Goal: Task Accomplishment & Management: Complete application form

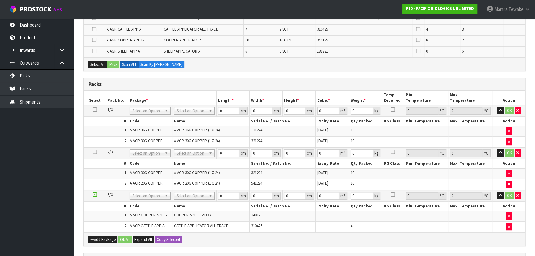
scroll to position [112, 0]
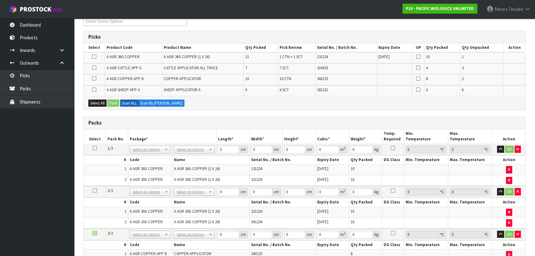
click at [93, 68] on icon at bounding box center [94, 68] width 4 height 0
click at [0, 0] on input "checkbox" at bounding box center [0, 0] width 0 height 0
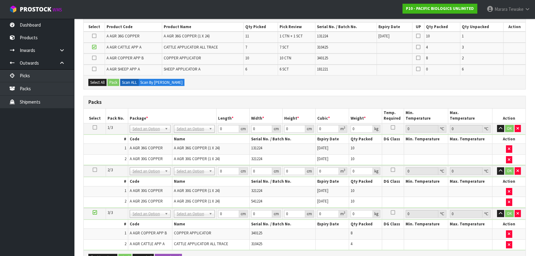
scroll to position [169, 0]
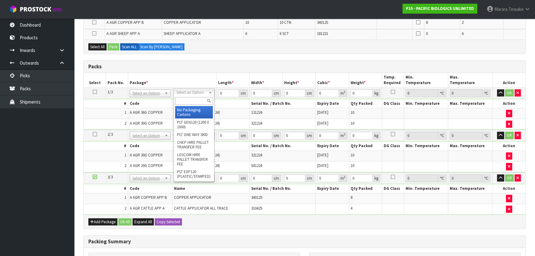
drag, startPoint x: 187, startPoint y: 92, endPoint x: 191, endPoint y: 112, distance: 20.0
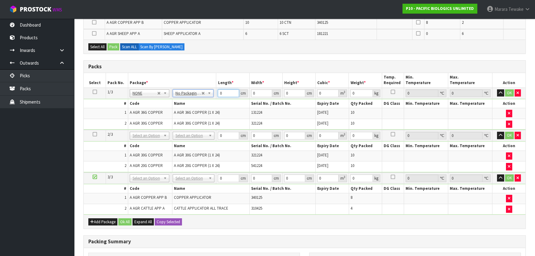
drag, startPoint x: 224, startPoint y: 94, endPoint x: 203, endPoint y: 81, distance: 24.5
click at [205, 85] on table "Select Pack No. Package * Length * Width * Height * Cubic * Weight * Temp. Requ…" at bounding box center [304, 143] width 441 height 141
type input "1"
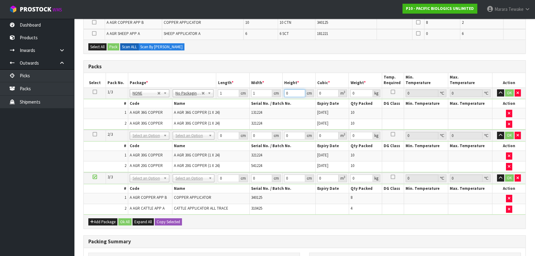
type input "0.000001"
type input "1"
click at [95, 92] on icon at bounding box center [95, 92] width 4 height 0
click at [165, 216] on div "Add Package Ok All Expand All Copy Selected" at bounding box center [304, 221] width 441 height 14
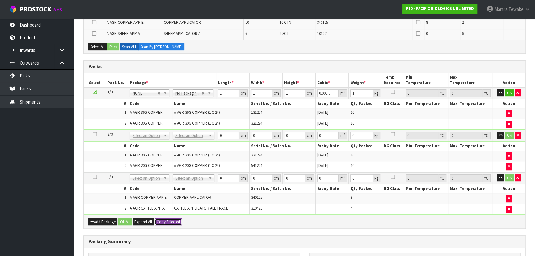
click at [165, 221] on button "Copy Selected" at bounding box center [168, 221] width 27 height 7
click at [165, 221] on span "Confirm" at bounding box center [164, 221] width 14 height 5
type input "1"
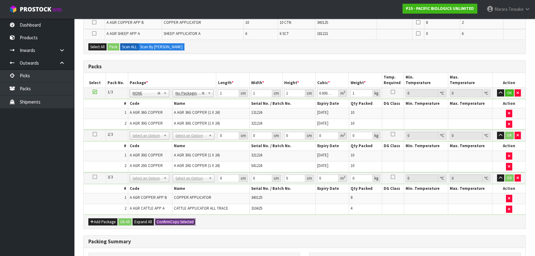
type input "0.000001"
type input "1"
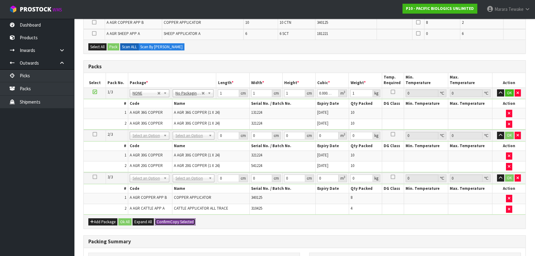
type input "0.000001"
type input "1"
type input "3"
click at [120, 220] on button "Ok All" at bounding box center [124, 221] width 13 height 7
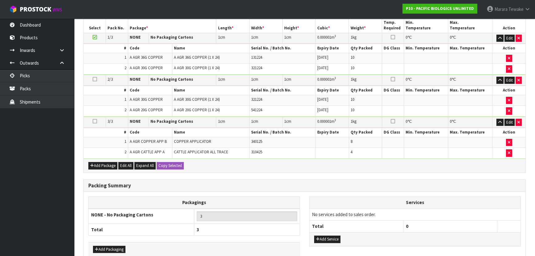
scroll to position [255, 0]
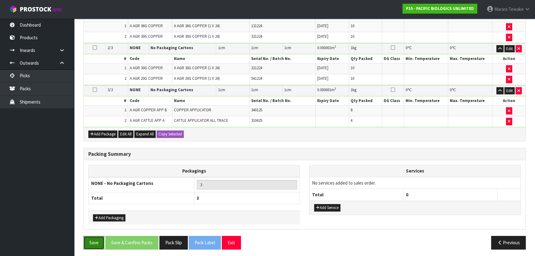
click at [95, 240] on button "Save" at bounding box center [93, 242] width 21 height 13
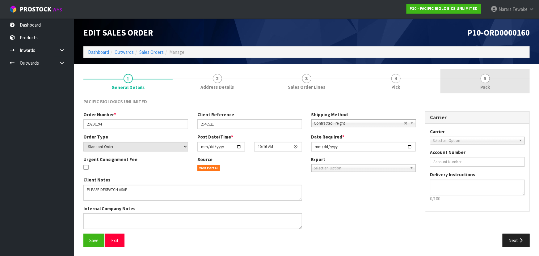
click at [487, 82] on link "5 Pack" at bounding box center [484, 81] width 89 height 24
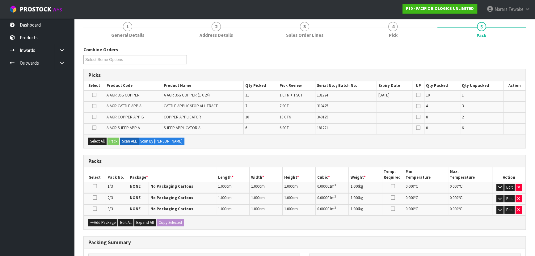
scroll to position [56, 0]
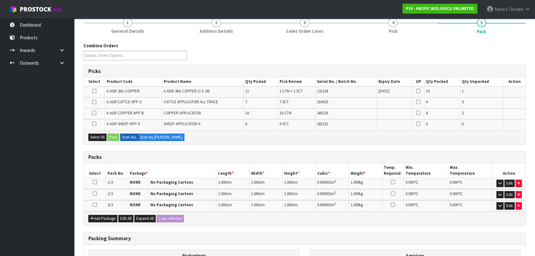
click at [94, 102] on icon at bounding box center [94, 102] width 4 height 0
click at [0, 0] on input "checkbox" at bounding box center [0, 0] width 0 height 0
click at [499, 204] on icon "button" at bounding box center [499, 205] width 3 height 4
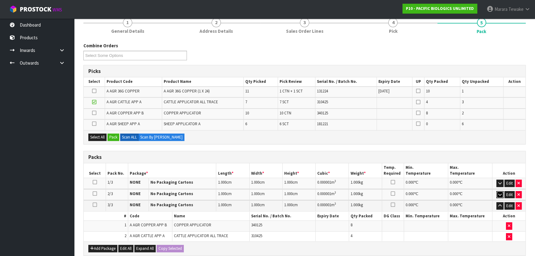
click at [497, 192] on button "button" at bounding box center [499, 194] width 7 height 7
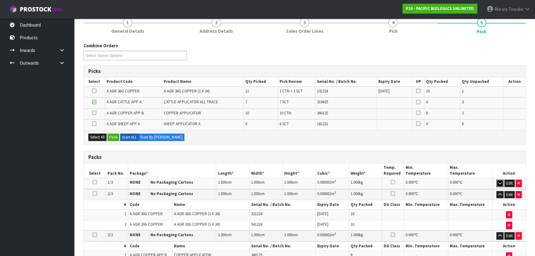
drag, startPoint x: 498, startPoint y: 182, endPoint x: 503, endPoint y: 181, distance: 5.0
click at [498, 182] on icon "button" at bounding box center [499, 183] width 3 height 4
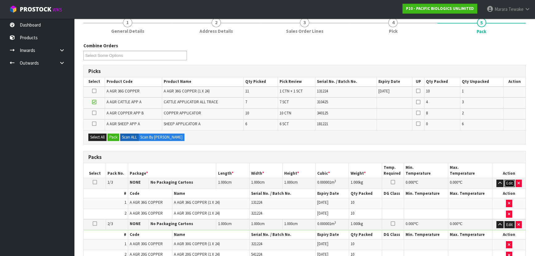
click at [510, 182] on button "Edit" at bounding box center [509, 182] width 10 height 7
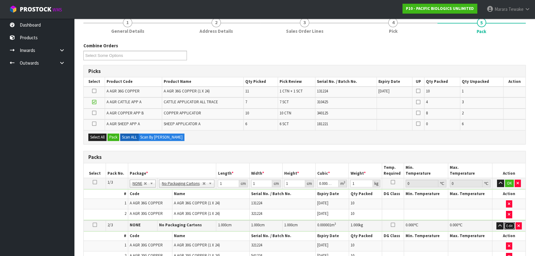
click at [511, 223] on button "Edit" at bounding box center [509, 225] width 10 height 7
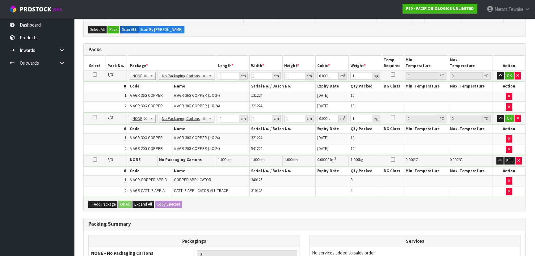
scroll to position [233, 0]
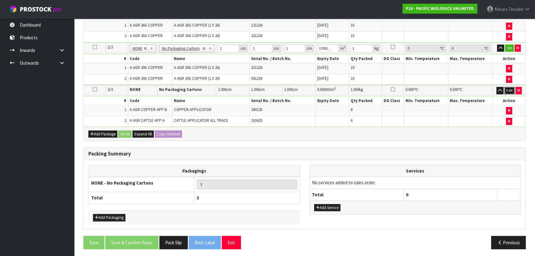
drag, startPoint x: 508, startPoint y: 88, endPoint x: 454, endPoint y: 106, distance: 57.1
click at [508, 88] on button "Edit" at bounding box center [509, 90] width 10 height 7
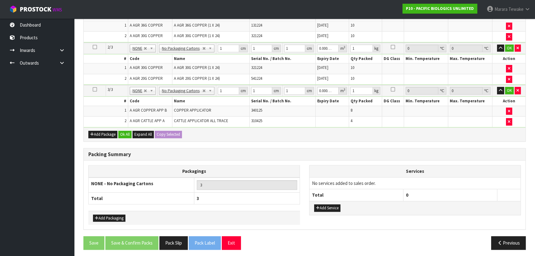
click at [95, 89] on icon at bounding box center [95, 89] width 4 height 0
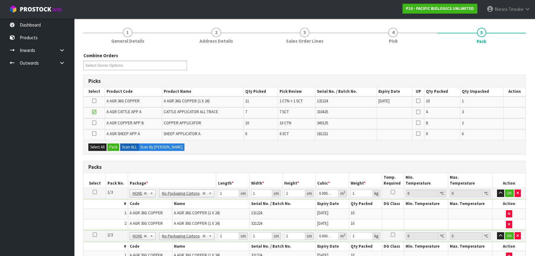
scroll to position [37, 0]
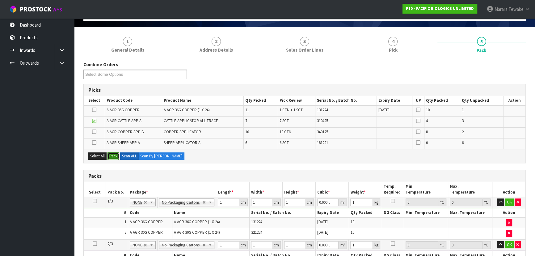
click at [113, 154] on button "Pack" at bounding box center [113, 155] width 12 height 7
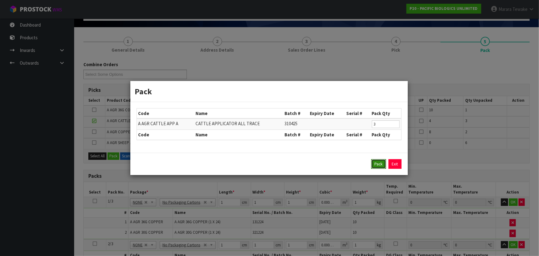
click at [377, 165] on button "Pack" at bounding box center [378, 164] width 15 height 10
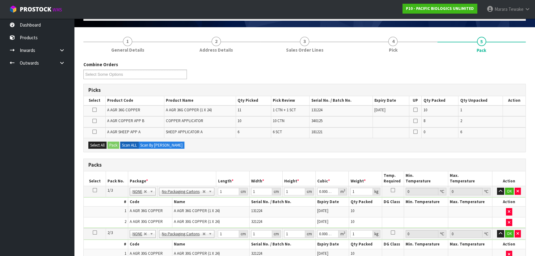
type input "0"
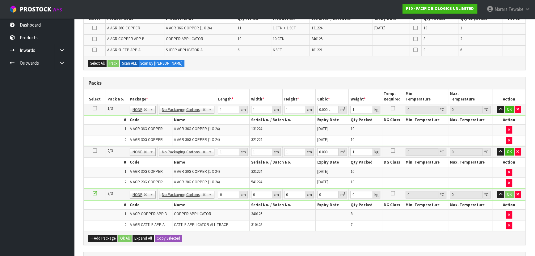
scroll to position [93, 0]
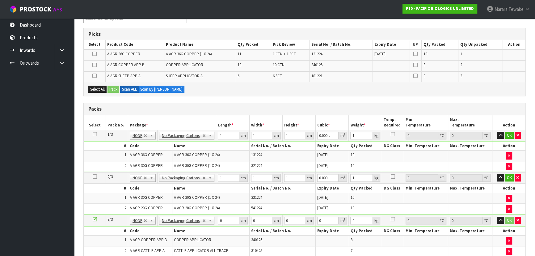
click at [94, 134] on icon at bounding box center [95, 134] width 4 height 0
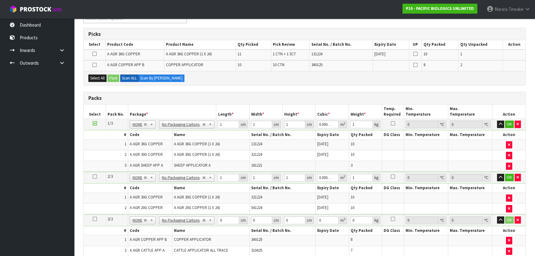
scroll to position [177, 0]
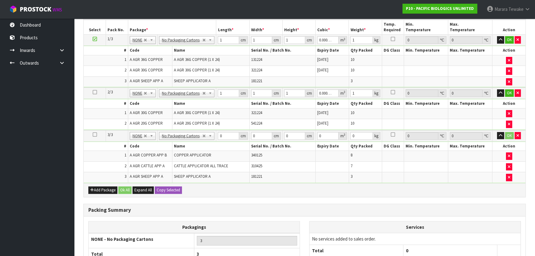
click at [96, 92] on icon at bounding box center [95, 92] width 4 height 0
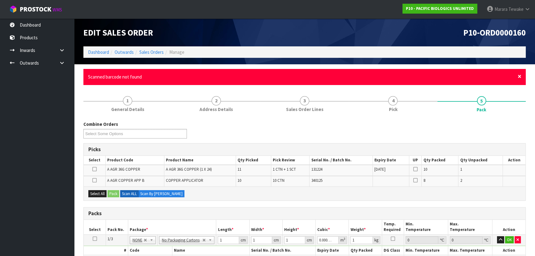
click at [519, 76] on span "×" at bounding box center [519, 76] width 4 height 9
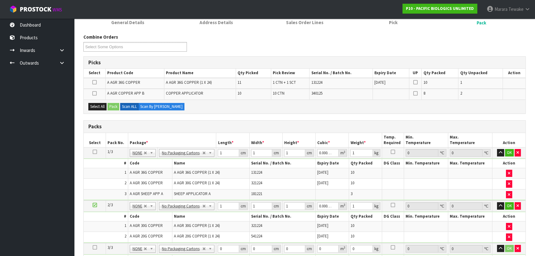
scroll to position [56, 0]
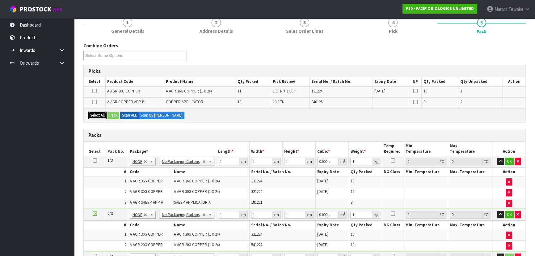
click at [97, 113] on button "Select All" at bounding box center [97, 114] width 18 height 7
click at [114, 114] on button "Pack" at bounding box center [113, 114] width 12 height 7
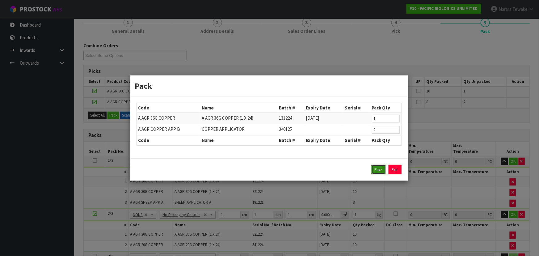
click at [377, 169] on button "Pack" at bounding box center [378, 170] width 15 height 10
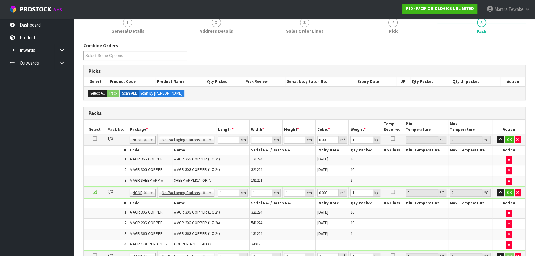
type input "0"
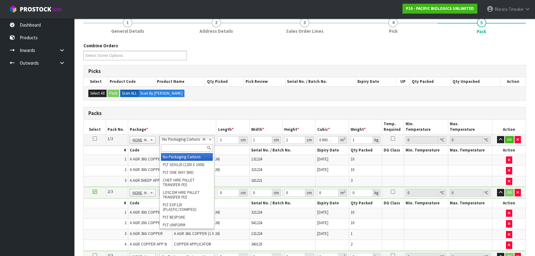
click at [170, 148] on input "text" at bounding box center [187, 148] width 52 height 8
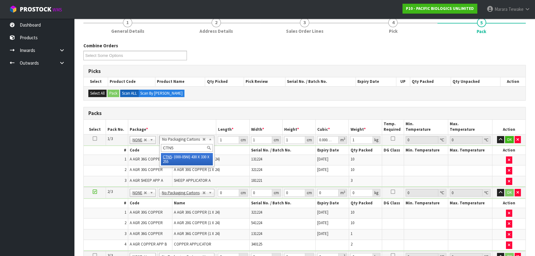
type input "CTN5"
drag, startPoint x: 173, startPoint y: 159, endPoint x: 136, endPoint y: 156, distance: 36.6
type input "1"
type input "43"
type input "33"
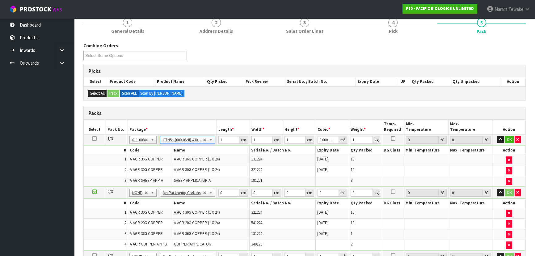
type input "25.5"
type input "0.036185"
type input "24.7"
click at [95, 138] on icon at bounding box center [94, 138] width 4 height 0
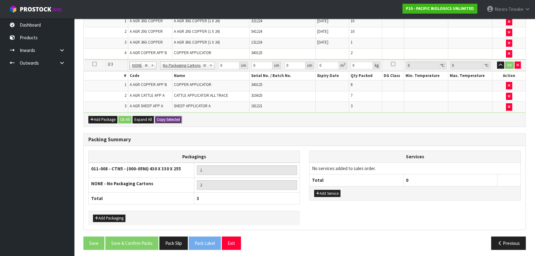
click at [162, 116] on button "Copy Selected" at bounding box center [168, 119] width 27 height 7
click at [162, 117] on span "Confirm" at bounding box center [164, 119] width 14 height 5
type input "3"
type input "43"
type input "33"
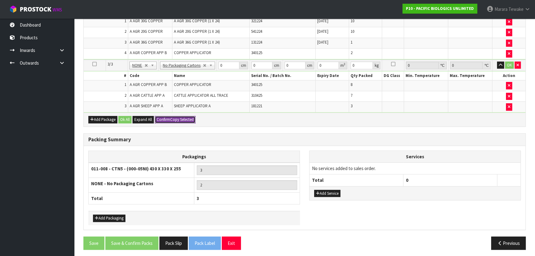
type input "25.5"
type input "0.036185"
type input "24.7"
type input "43"
type input "33"
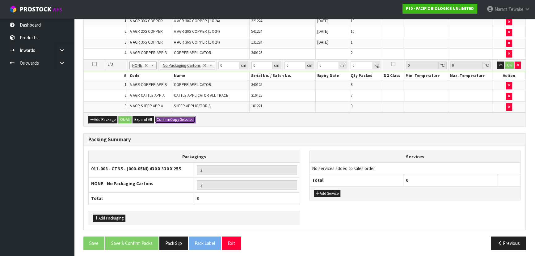
type input "25.5"
type input "0.036185"
type input "24.7"
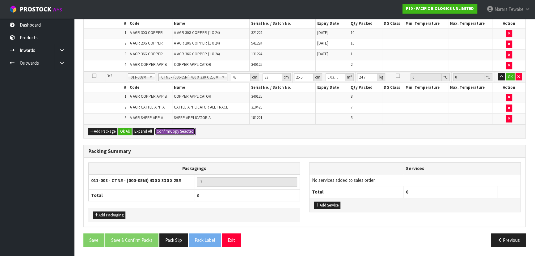
scroll to position [232, 0]
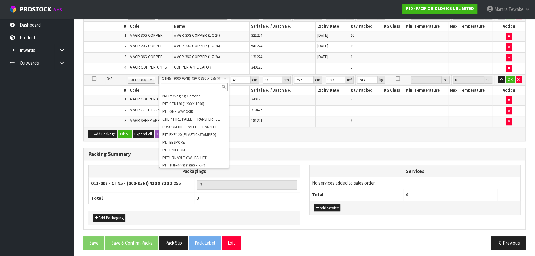
click at [182, 84] on input "text" at bounding box center [194, 87] width 67 height 8
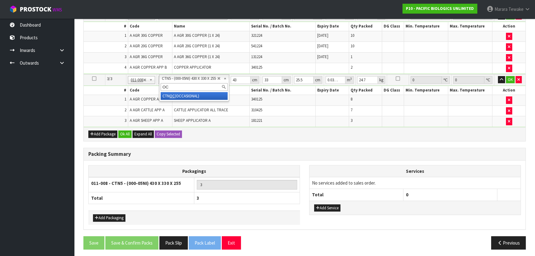
type input "OC"
type input "2"
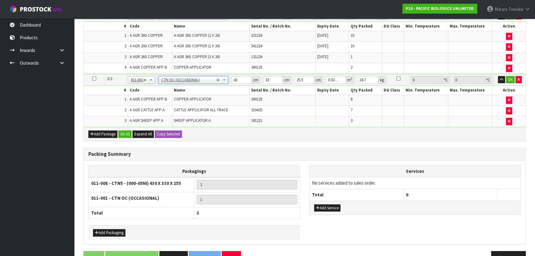
type input "0"
type input "20.4"
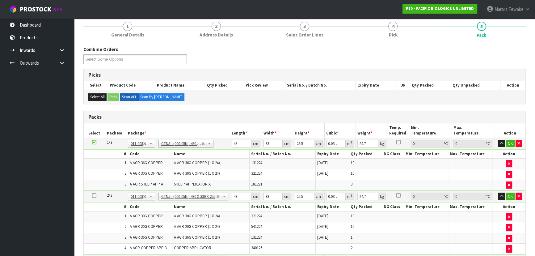
scroll to position [64, 0]
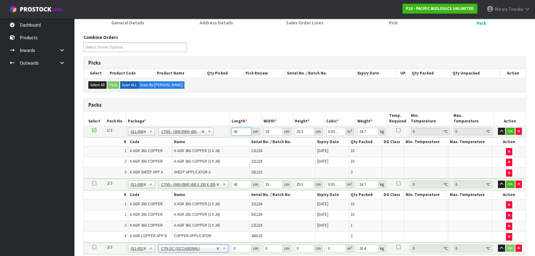
drag, startPoint x: 239, startPoint y: 130, endPoint x: 215, endPoint y: 89, distance: 46.9
click at [217, 110] on div "Packs Select Pack No. Package * Length * Width * Height * Cubic * Weight * Temp…" at bounding box center [304, 203] width 442 height 211
type input "4"
type input "0.003366"
type input "46"
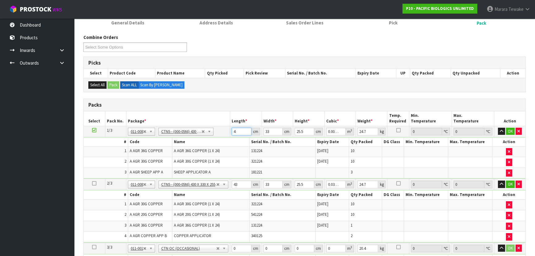
type input "0.038709"
type input "46"
type input "3"
type input "0.003519"
type input "32"
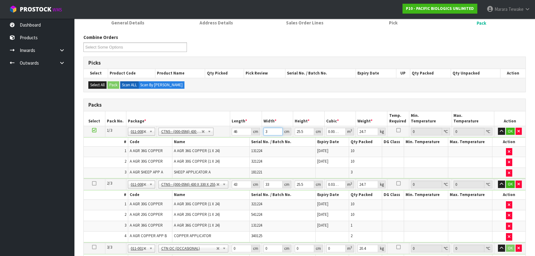
type input "0.037536"
type input "32"
type input "2"
type input "0.002944"
type input "29"
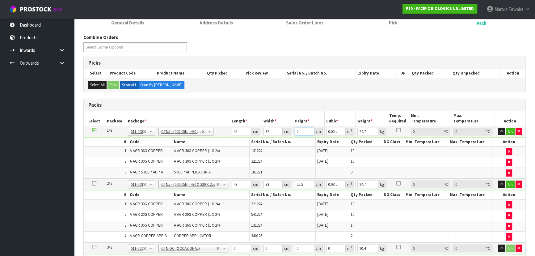
type input "0.042688"
type input "29"
type input "22"
click at [498, 128] on button "button" at bounding box center [501, 131] width 7 height 7
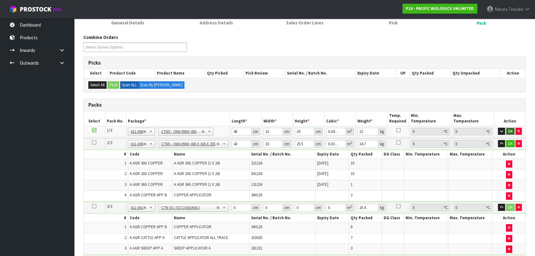
click button "OK" at bounding box center [510, 131] width 9 height 7
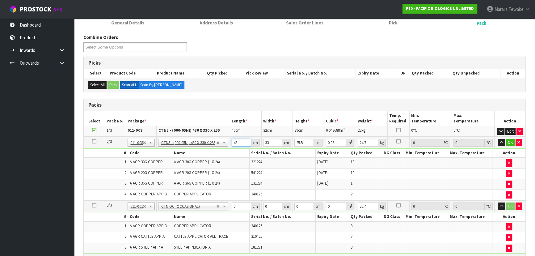
type input "4"
type input "0.003366"
type input "46"
type input "0.038709"
type input "46"
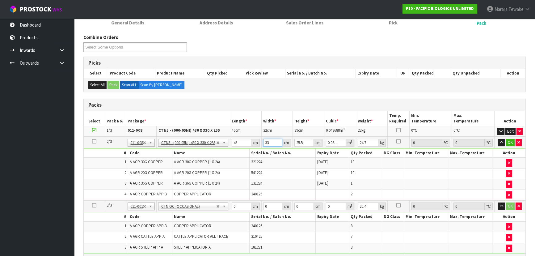
type input "3"
type input "0.003519"
type input "32"
type input "0.037536"
type input "32"
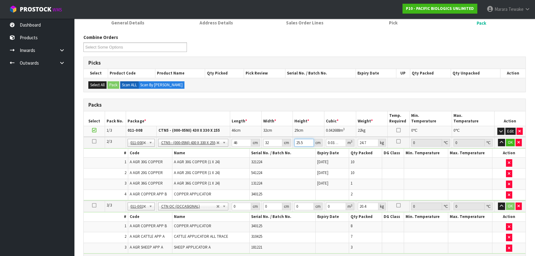
type input "2"
type input "0.002944"
type input "29"
type input "0.042688"
type input "29"
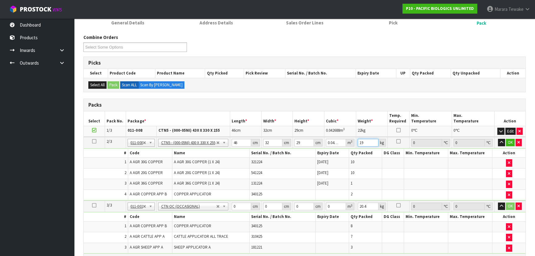
type input "19"
click at [498, 139] on button "button" at bounding box center [501, 142] width 7 height 7
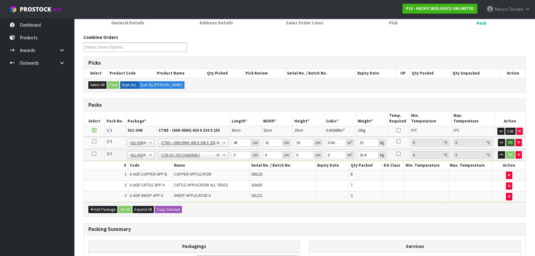
click button "OK" at bounding box center [510, 142] width 9 height 7
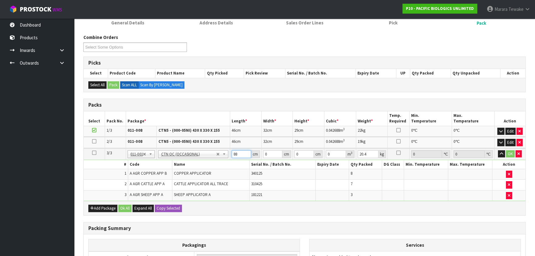
type input "88"
type input "48"
type input "4"
type input "0.016896"
type input "42"
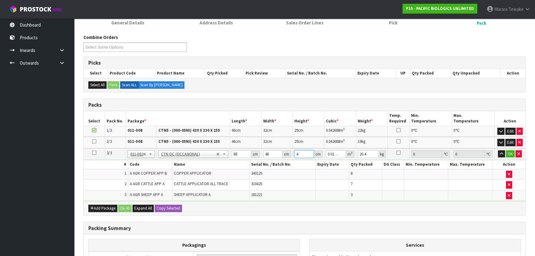
type input "0.177408"
type input "42"
type input "18"
click at [498, 150] on button "button" at bounding box center [501, 153] width 7 height 7
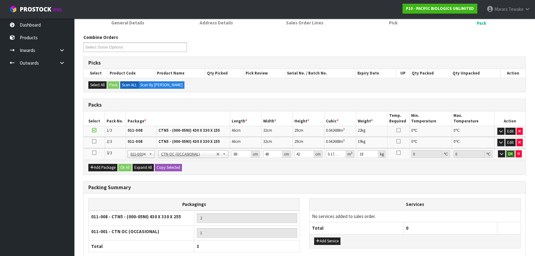
click button "OK" at bounding box center [510, 153] width 9 height 7
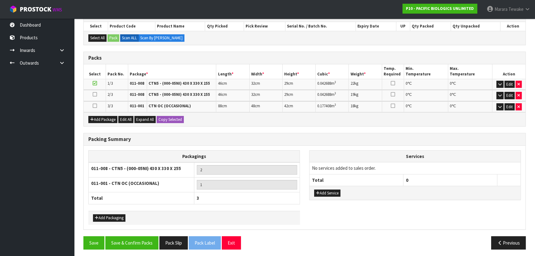
scroll to position [112, 0]
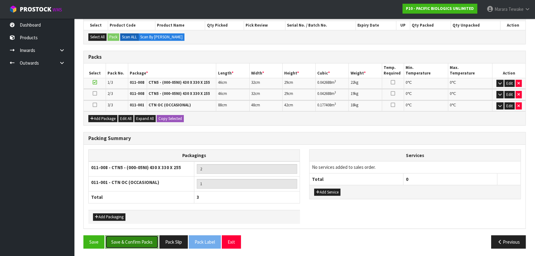
click at [138, 241] on button "Save & Confirm Packs" at bounding box center [131, 241] width 53 height 13
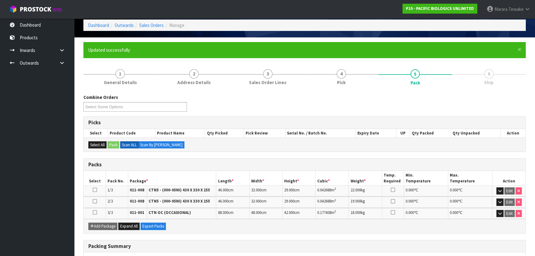
scroll to position [121, 0]
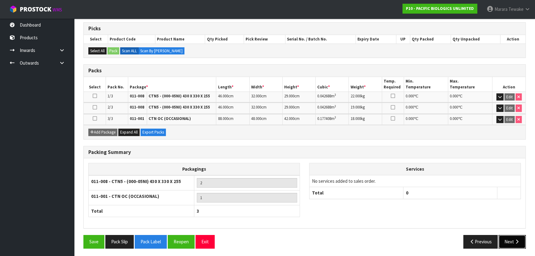
drag, startPoint x: 513, startPoint y: 238, endPoint x: 500, endPoint y: 237, distance: 13.4
click at [514, 239] on icon "button" at bounding box center [517, 241] width 6 height 5
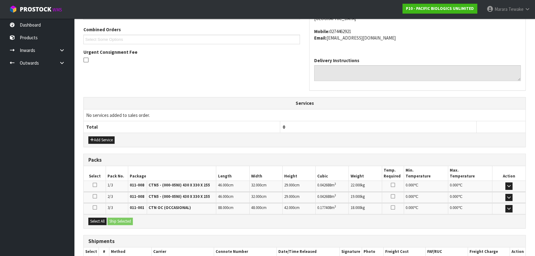
scroll to position [193, 0]
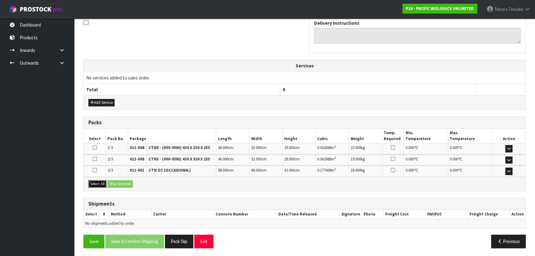
click at [94, 183] on button "Select All" at bounding box center [97, 183] width 18 height 7
click at [113, 183] on button "Ship Selected" at bounding box center [119, 183] width 25 height 7
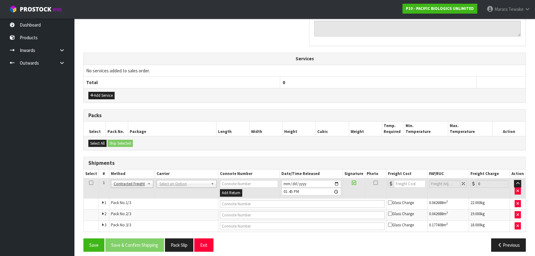
scroll to position [204, 0]
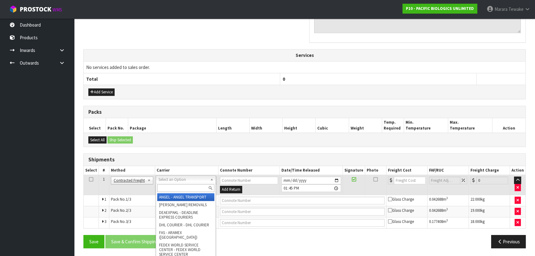
click at [163, 186] on input "text" at bounding box center [185, 188] width 57 height 8
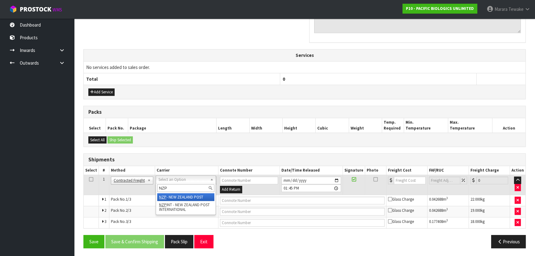
type input "NZP"
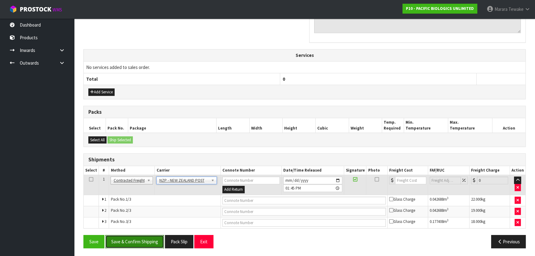
drag, startPoint x: 148, startPoint y: 242, endPoint x: 140, endPoint y: 242, distance: 8.6
click at [148, 242] on button "Save & Confirm Shipping" at bounding box center [134, 241] width 59 height 13
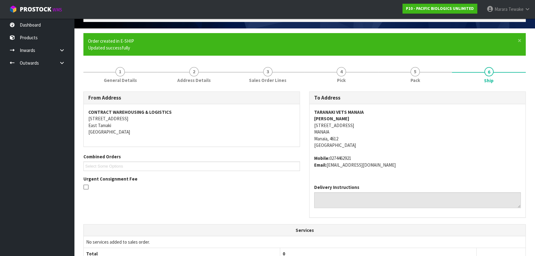
scroll to position [195, 0]
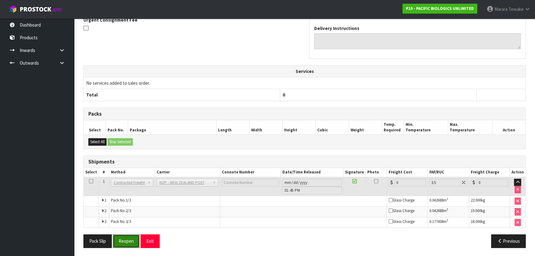
drag, startPoint x: 123, startPoint y: 242, endPoint x: 114, endPoint y: 244, distance: 8.6
click at [121, 242] on button "Reopen" at bounding box center [126, 240] width 27 height 13
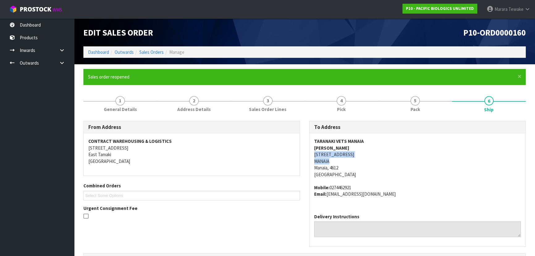
drag, startPoint x: 314, startPoint y: 153, endPoint x: 333, endPoint y: 162, distance: 21.3
click at [333, 162] on address "TARANAKI VETS MANAIA MARK HICKS 75 SOUTH RD MANAIA Manaia, 4612 New Zealand" at bounding box center [417, 158] width 207 height 40
copy address "75 SOUTH RD MANAIA"
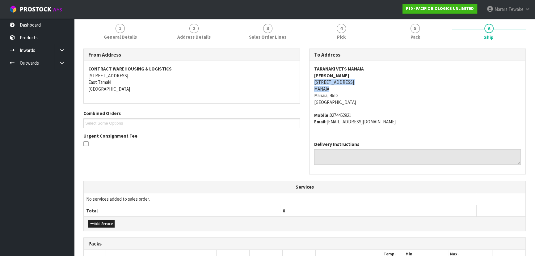
scroll to position [204, 0]
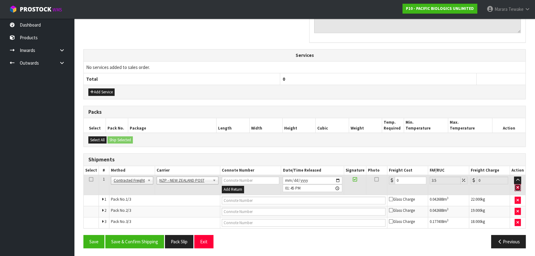
click at [519, 185] on icon "button" at bounding box center [517, 187] width 2 height 4
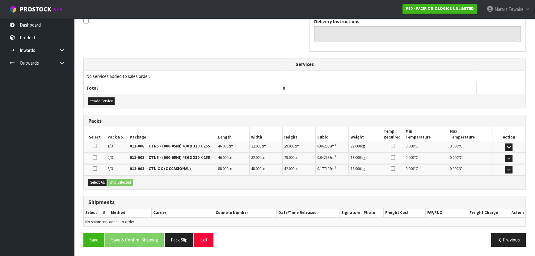
scroll to position [193, 0]
